Goal: Transaction & Acquisition: Purchase product/service

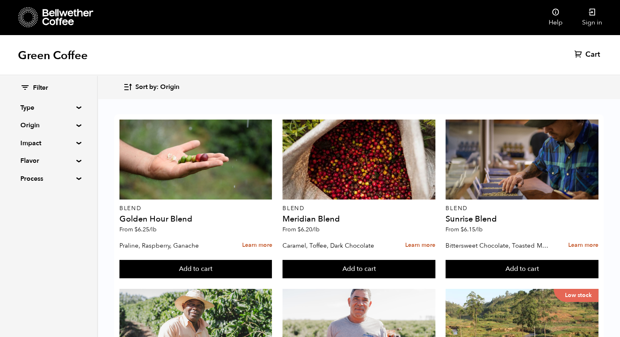
scroll to position [427, 0]
click at [257, 43] on div "Green Coffee Cart (0)" at bounding box center [310, 55] width 620 height 41
drag, startPoint x: 427, startPoint y: 56, endPoint x: 404, endPoint y: 56, distance: 22.0
click at [404, 56] on div "Green Coffee Cart (0)" at bounding box center [310, 55] width 620 height 41
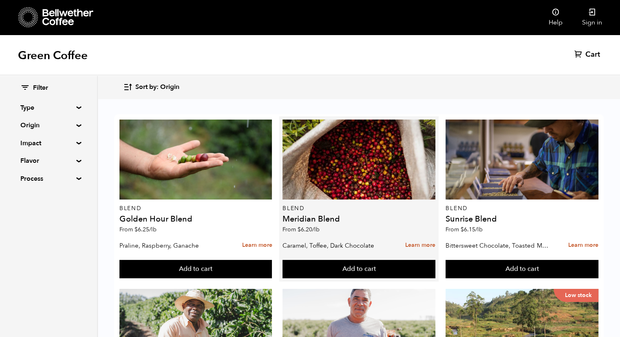
scroll to position [15, 0]
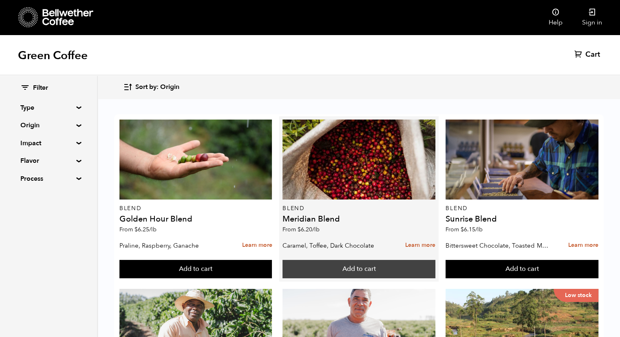
click at [371, 260] on button "Add to cart" at bounding box center [359, 269] width 153 height 19
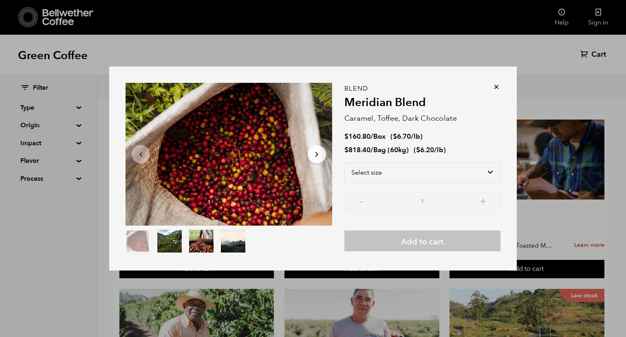
click at [496, 86] on icon at bounding box center [497, 87] width 8 height 8
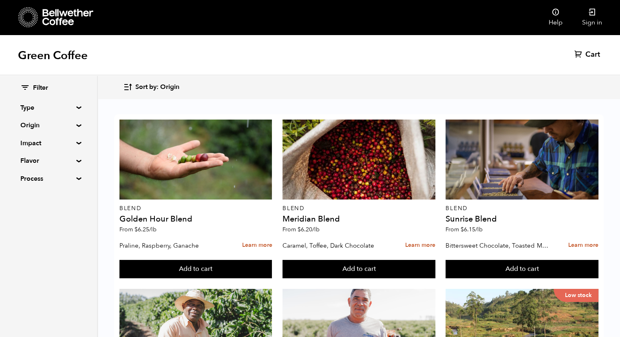
scroll to position [0, 0]
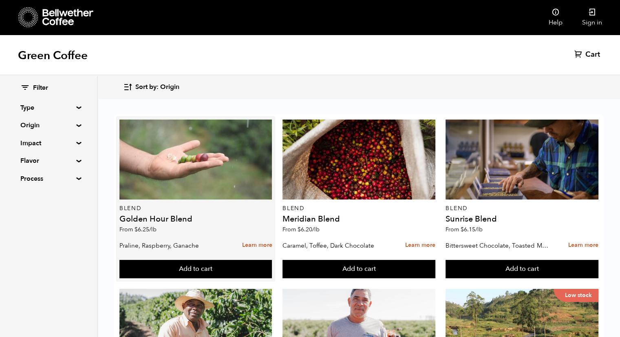
click at [171, 165] on div at bounding box center [195, 159] width 153 height 80
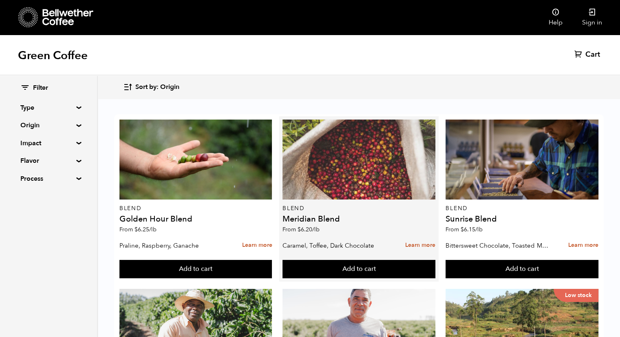
drag, startPoint x: 310, startPoint y: 218, endPoint x: 295, endPoint y: 135, distance: 84.5
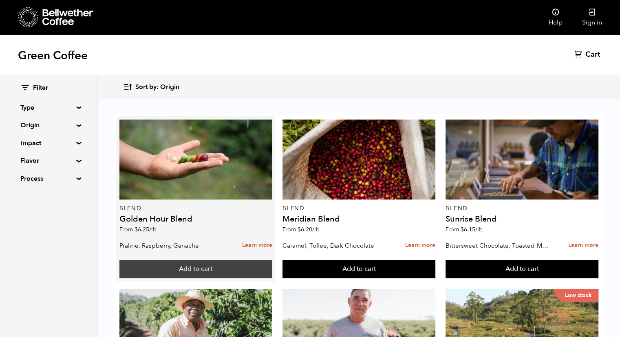
scroll to position [360, 0]
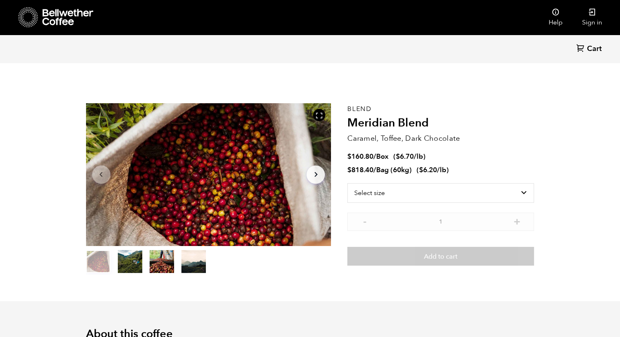
scroll to position [354, 434]
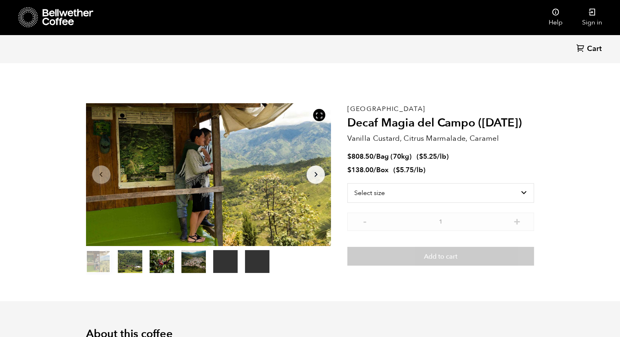
drag, startPoint x: 412, startPoint y: 57, endPoint x: 356, endPoint y: 65, distance: 56.3
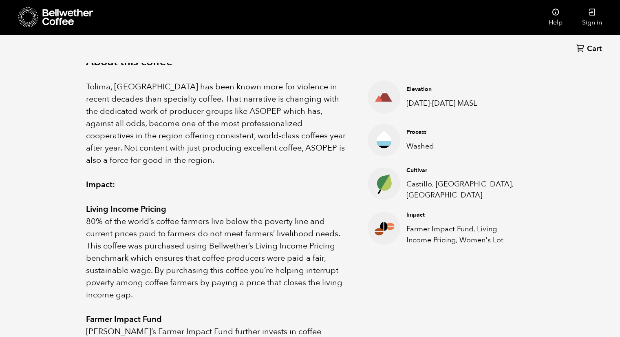
scroll to position [271, 0]
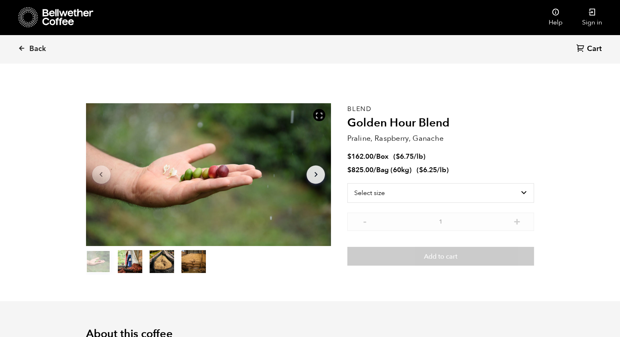
scroll to position [354, 434]
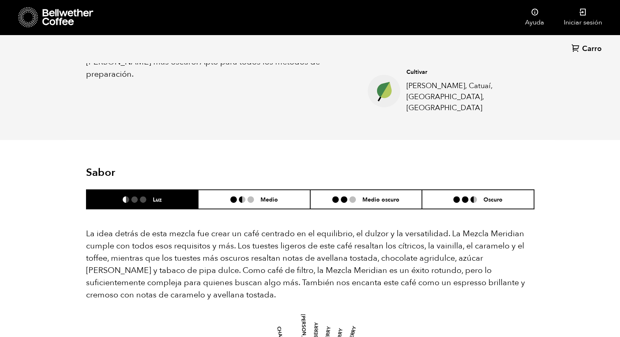
scroll to position [370, 0]
click at [588, 284] on div "Atrás Carro (0) Artículo 1 de 4 Arrow Left Arrow Right artículo 0 Artículo 1 ar…" at bounding box center [310, 308] width 620 height 1259
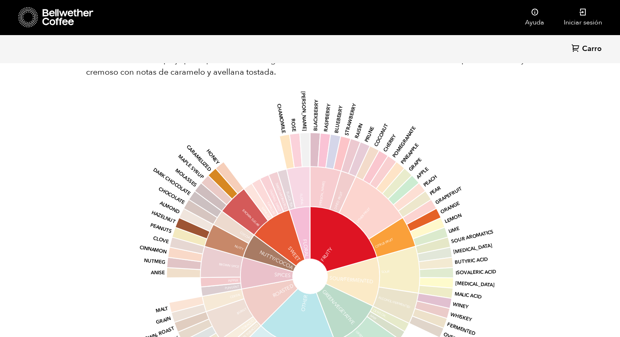
scroll to position [599, 0]
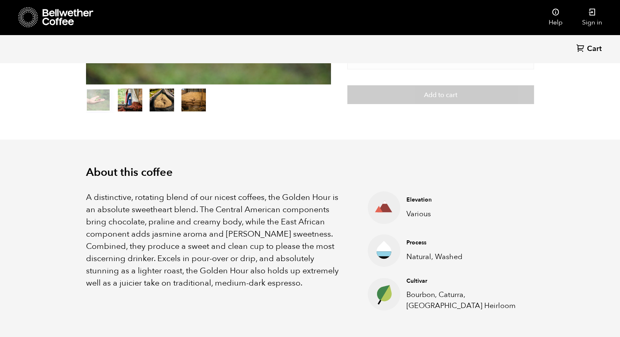
scroll to position [160, 0]
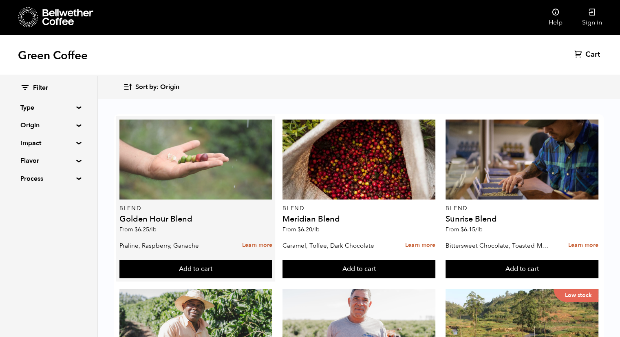
click at [232, 159] on div at bounding box center [195, 159] width 153 height 80
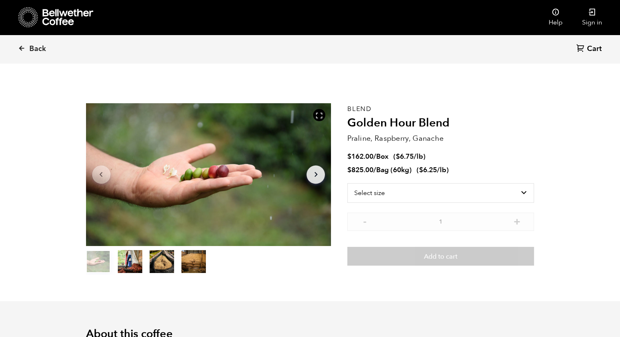
scroll to position [354, 434]
click at [440, 189] on select "Select size Bag (60kg) (132 lbs) Box (24 lbs)" at bounding box center [440, 193] width 187 height 20
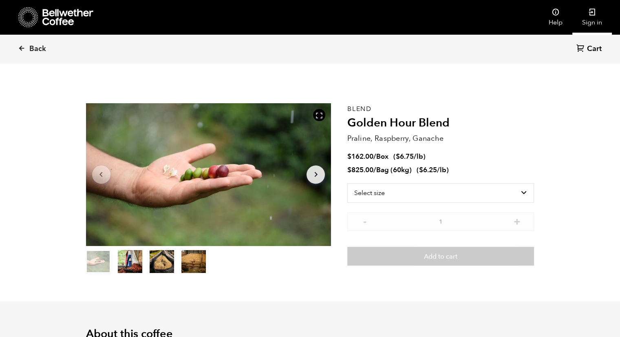
click at [596, 17] on link "Sign in" at bounding box center [592, 17] width 40 height 35
click at [591, 5] on link "Sign in" at bounding box center [592, 17] width 40 height 35
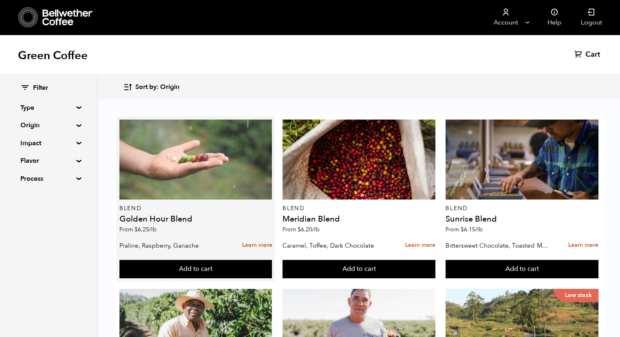
click at [214, 194] on div at bounding box center [195, 159] width 153 height 80
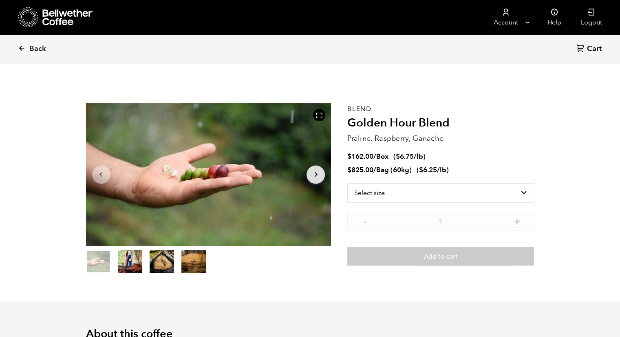
scroll to position [354, 434]
click at [497, 194] on select "Select size Bag (60kg) (132 lbs) Box (24 lbs)" at bounding box center [440, 193] width 187 height 20
click at [461, 197] on select "Select size Bag (60kg) (132 lbs) Box (24 lbs)" at bounding box center [440, 193] width 187 height 20
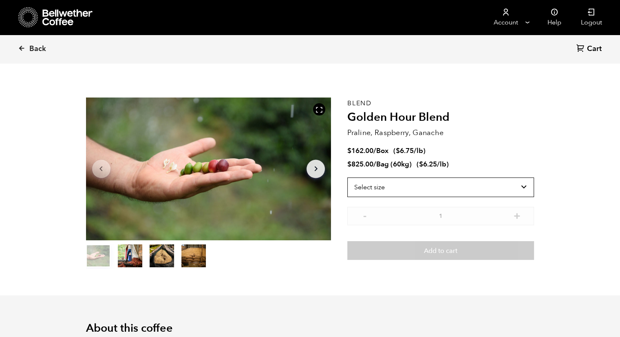
scroll to position [5, 0]
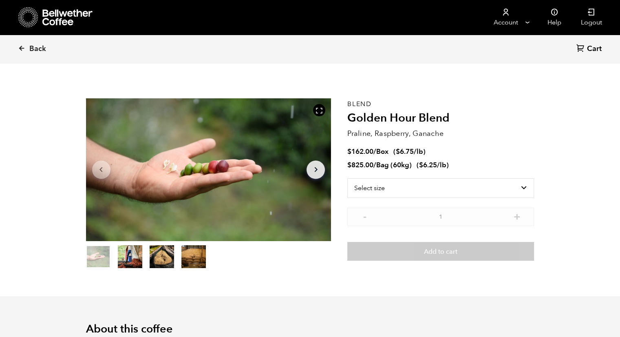
click at [519, 147] on li "$ 162.00 / Box ( $ 6.75 /lb )" at bounding box center [440, 151] width 187 height 9
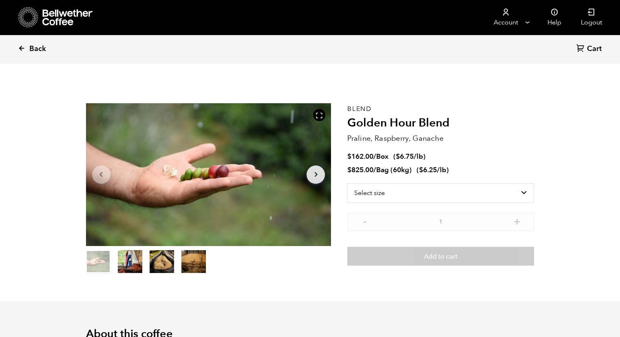
click at [28, 49] on link "Back" at bounding box center [43, 49] width 51 height 28
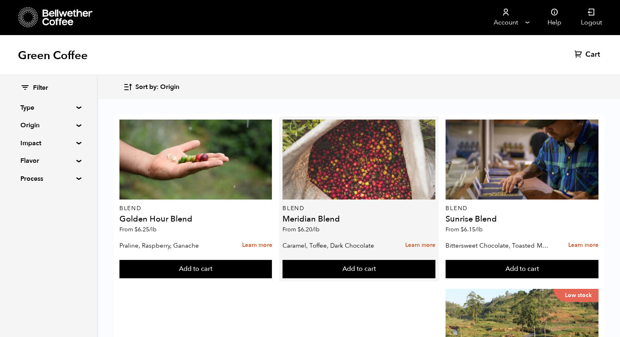
scroll to position [83, 0]
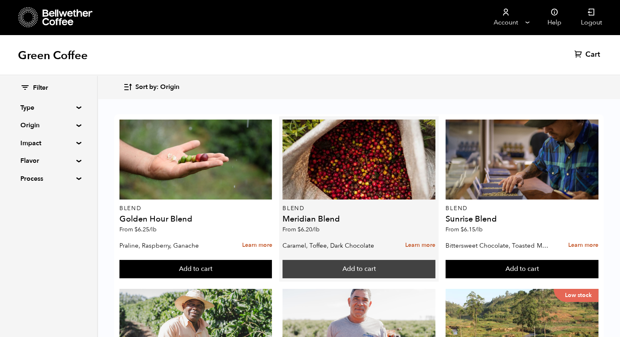
click at [344, 260] on button "Add to cart" at bounding box center [359, 269] width 153 height 19
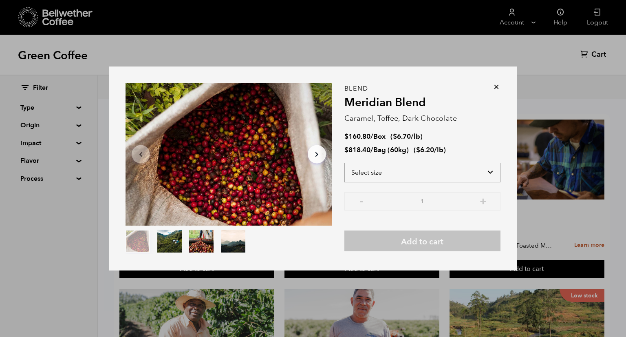
click at [430, 166] on select "Select size Bag (60kg) (132 lbs) Box (24 lbs)" at bounding box center [423, 173] width 156 height 20
click at [168, 49] on div "Item 1 of 4 Arrow Left Arrow Right item 0 item 1 item 2 item 3 Item 1 of 4 Blen…" at bounding box center [313, 168] width 626 height 337
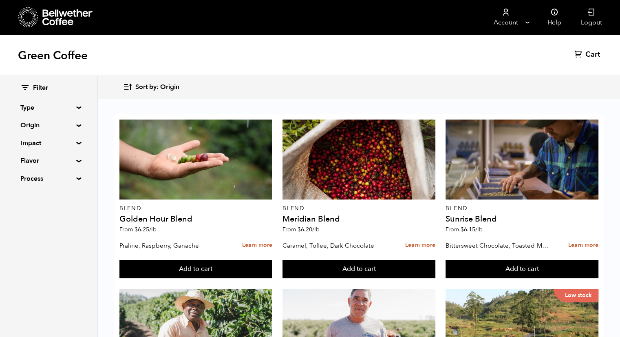
click at [495, 84] on div "Sort by: Origin Sort by: Origin Sort by: Most recent Sort by: Name Sort by: Pri…" at bounding box center [358, 86] width 471 height 19
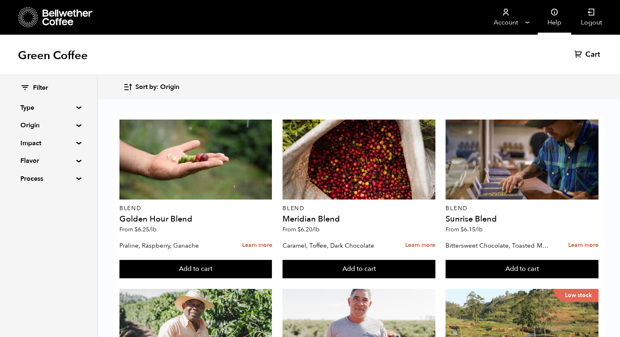
click at [550, 21] on link "Help" at bounding box center [554, 17] width 33 height 35
